Goal: Check status

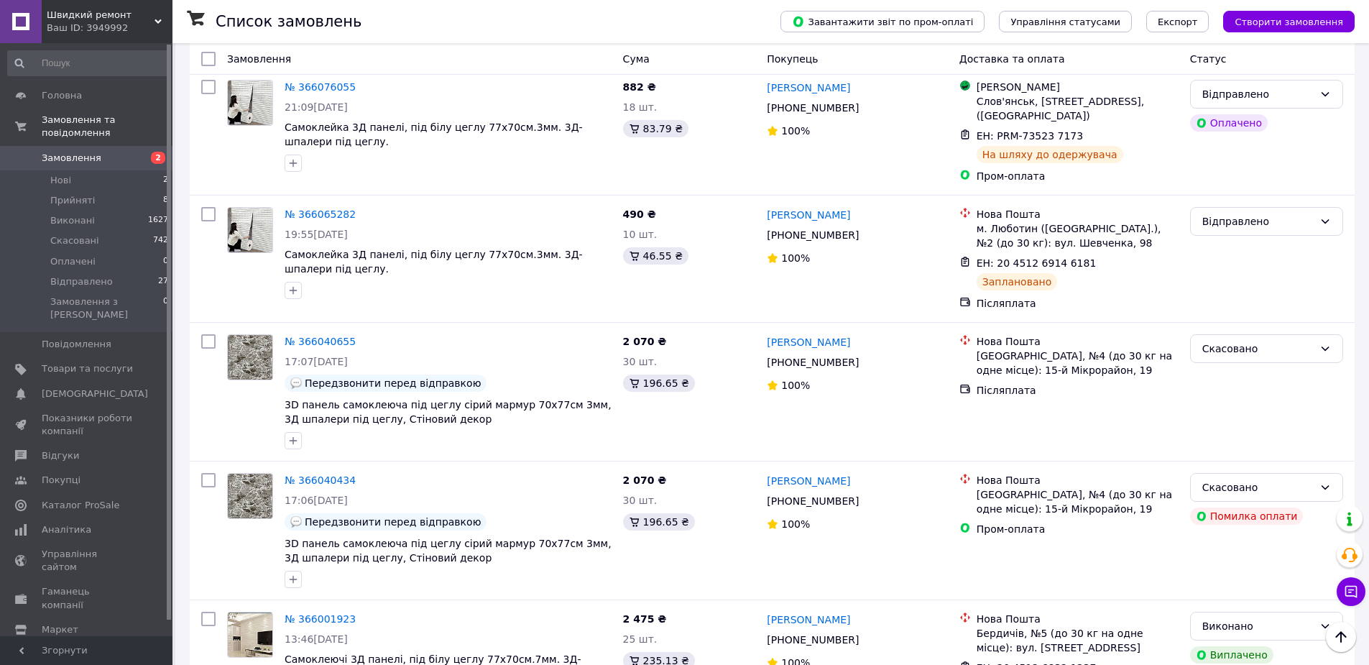
scroll to position [2047, 0]
